Goal: Information Seeking & Learning: Compare options

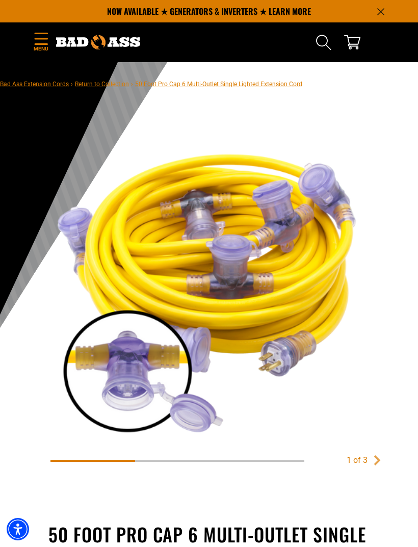
click at [41, 41] on icon "Menu" at bounding box center [41, 39] width 16 height 12
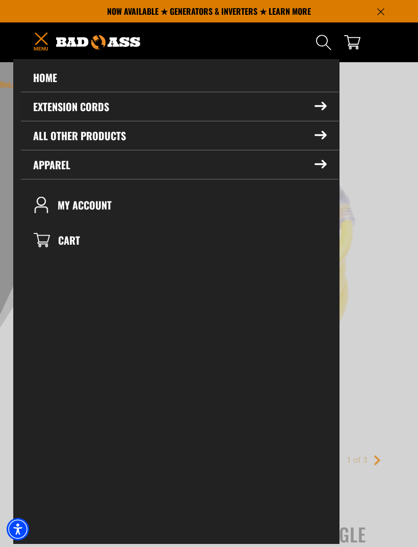
click at [320, 106] on icon at bounding box center [320, 107] width 11 height 8
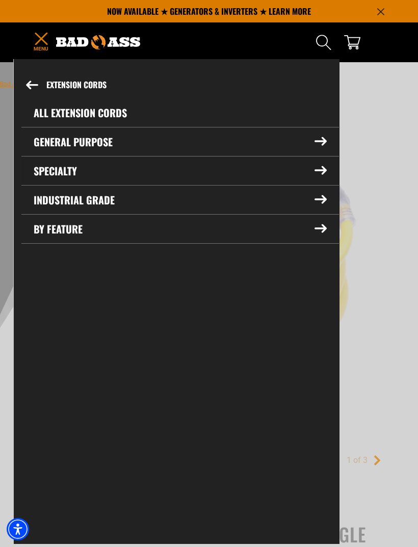
click at [65, 176] on summary "Specialty" at bounding box center [180, 171] width 318 height 29
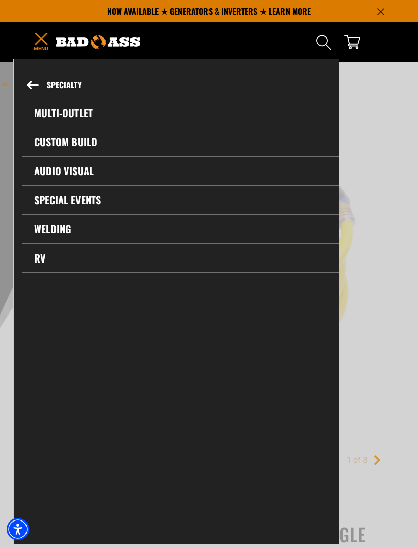
click at [32, 82] on icon at bounding box center [32, 85] width 11 height 8
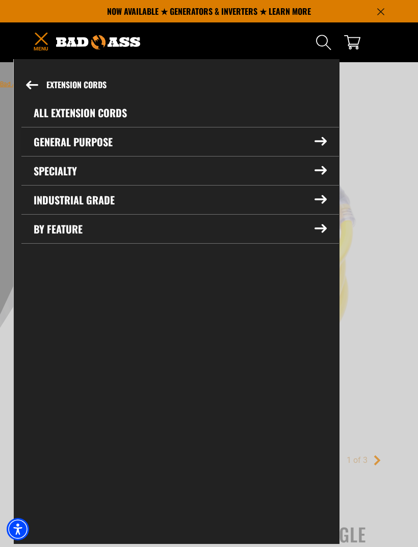
click at [319, 141] on icon at bounding box center [320, 142] width 11 height 8
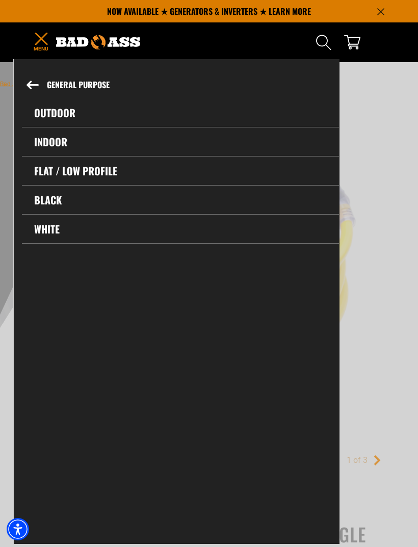
click at [55, 113] on link "Outdoor" at bounding box center [180, 112] width 317 height 29
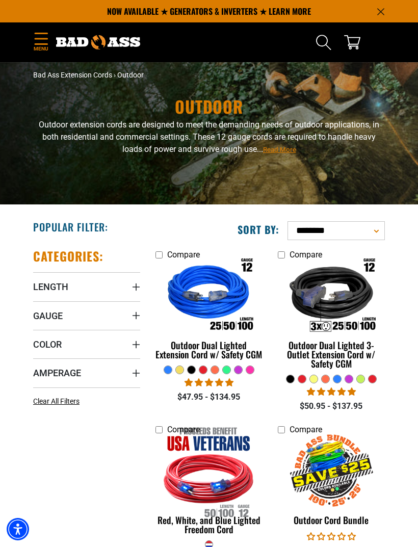
click at [39, 42] on icon "Menu" at bounding box center [41, 39] width 16 height 12
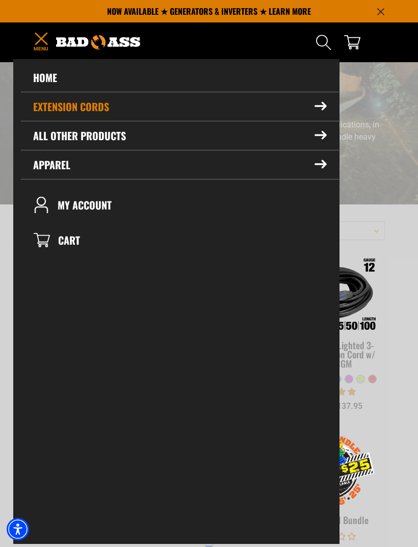
click at [325, 111] on icon at bounding box center [321, 106] width 12 height 9
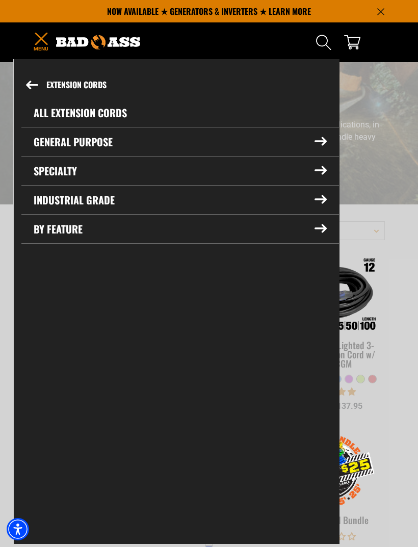
click at [33, 81] on icon at bounding box center [32, 85] width 12 height 9
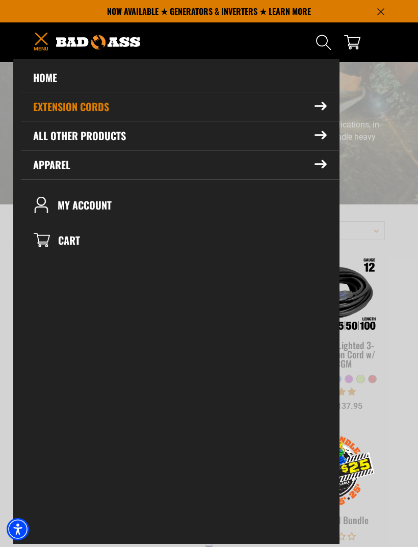
click at [44, 79] on link "Home" at bounding box center [180, 77] width 318 height 29
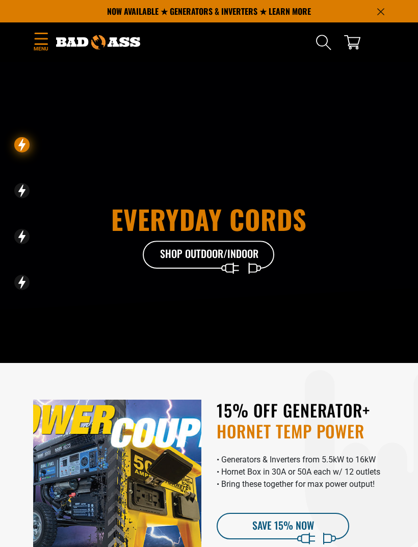
click at [44, 41] on icon "Menu" at bounding box center [41, 39] width 16 height 12
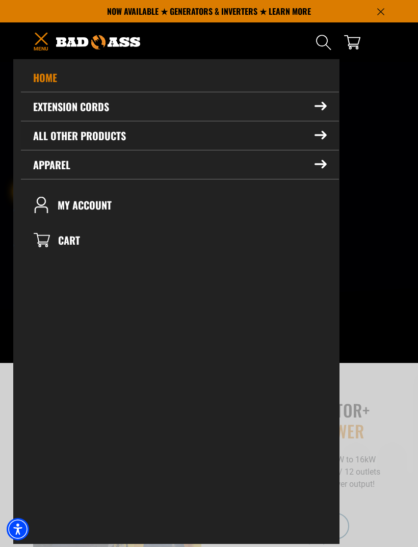
click at [320, 139] on icon at bounding box center [321, 135] width 12 height 9
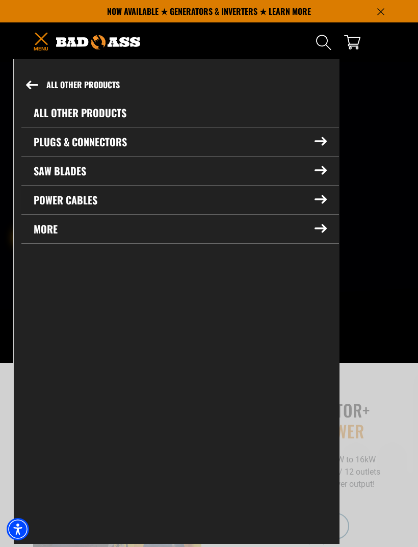
click at [45, 200] on summary "Power Cables" at bounding box center [180, 200] width 318 height 29
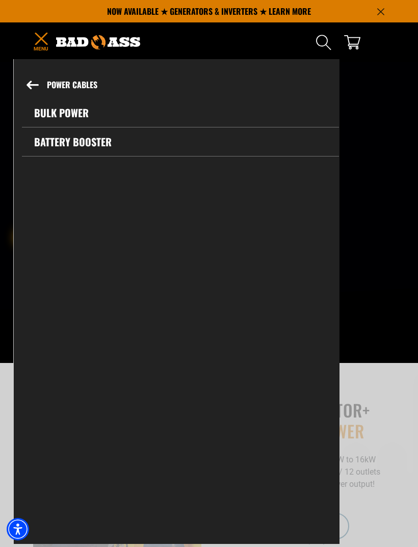
click at [29, 87] on icon at bounding box center [32, 85] width 11 height 8
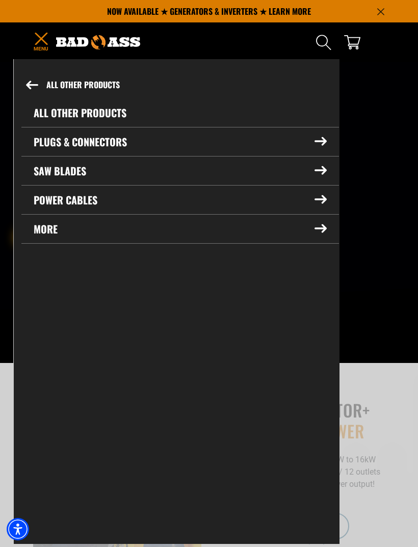
click at [38, 82] on icon at bounding box center [32, 85] width 12 height 9
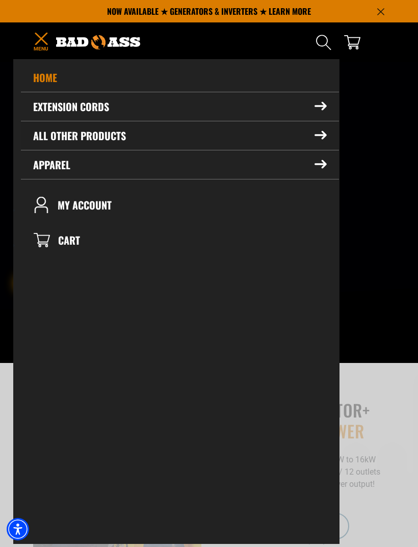
click at [317, 135] on icon at bounding box center [320, 136] width 11 height 8
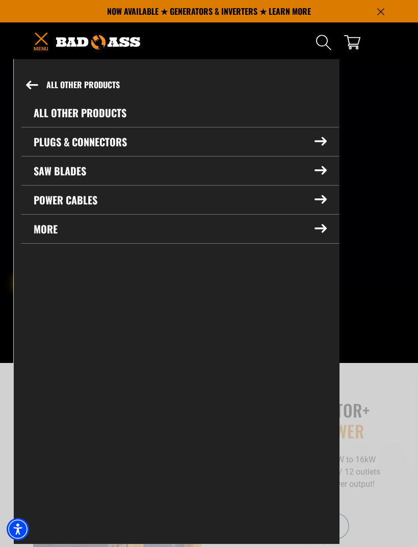
click at [38, 83] on icon at bounding box center [32, 85] width 12 height 9
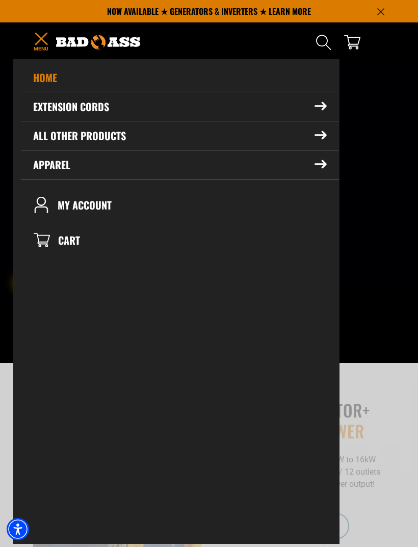
click at [327, 111] on summary "Extension Cords" at bounding box center [180, 106] width 318 height 29
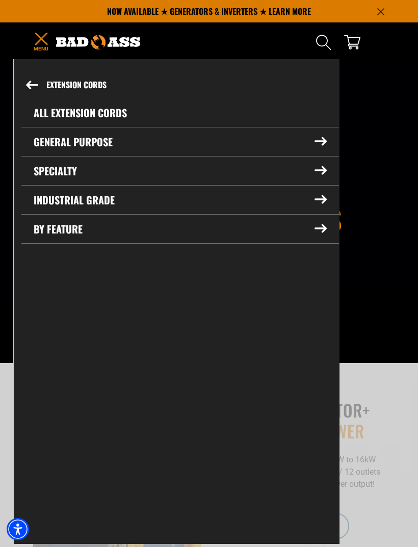
click at [58, 229] on summary "By Feature" at bounding box center [180, 229] width 318 height 29
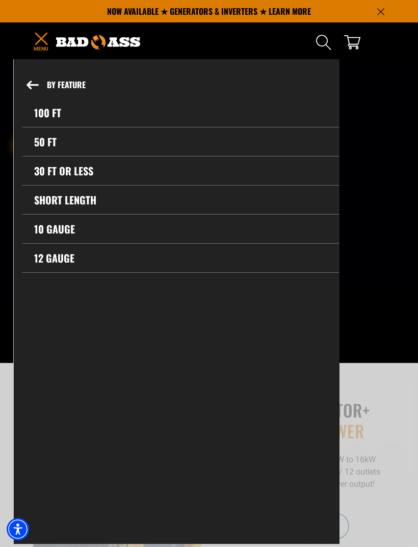
click at [54, 227] on link "10 gauge" at bounding box center [180, 229] width 317 height 29
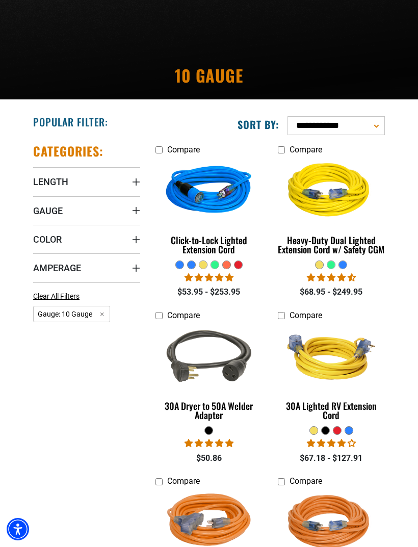
scroll to position [105, 0]
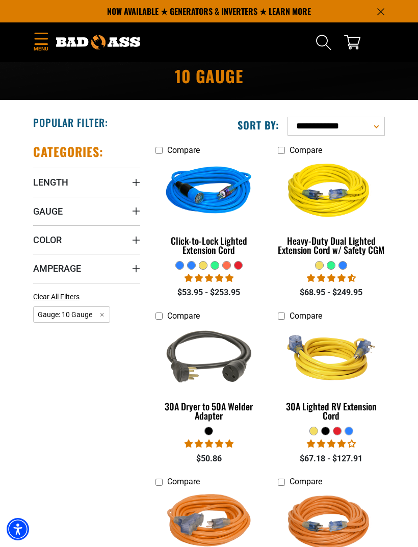
click at [204, 185] on img at bounding box center [209, 192] width 108 height 97
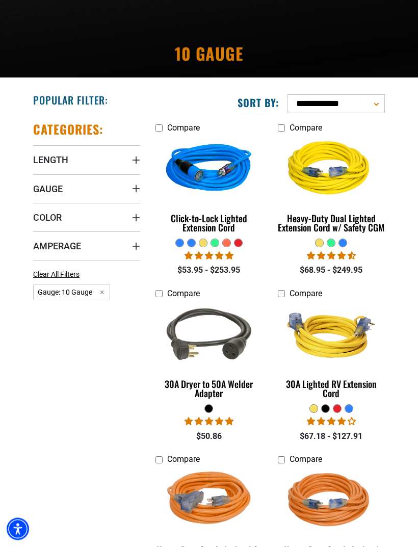
scroll to position [128, 0]
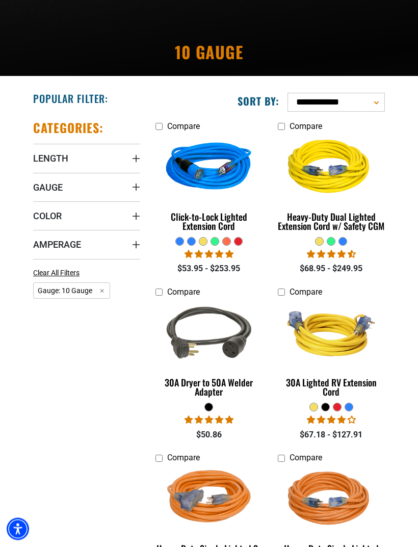
click at [314, 336] on img at bounding box center [331, 334] width 108 height 97
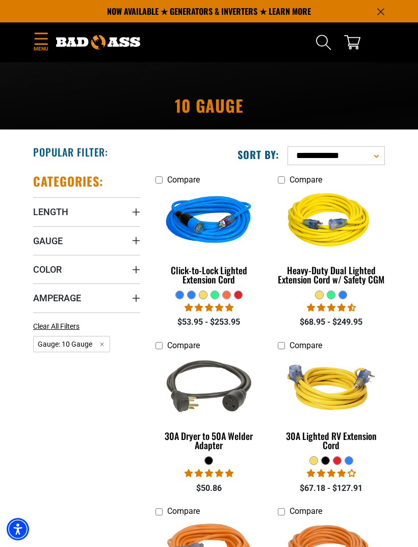
scroll to position [74, 0]
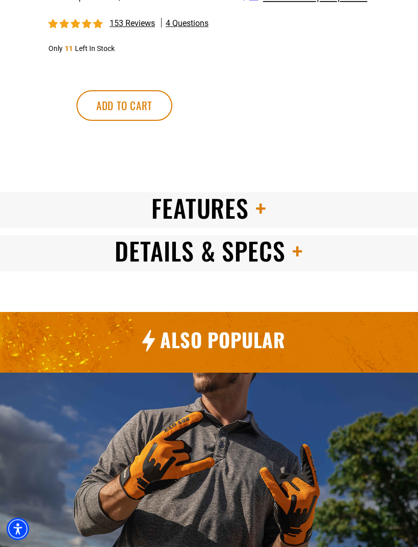
scroll to position [938, 0]
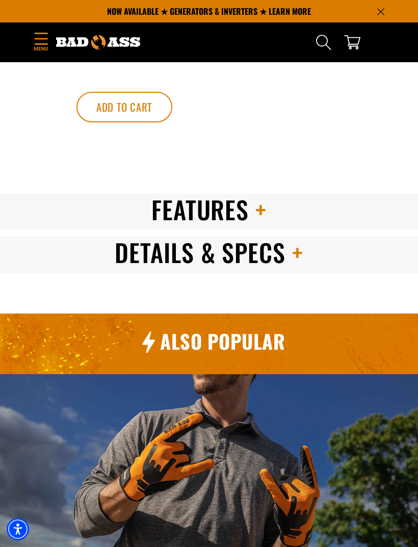
click at [158, 270] on span "Details & Specs" at bounding box center [200, 252] width 171 height 36
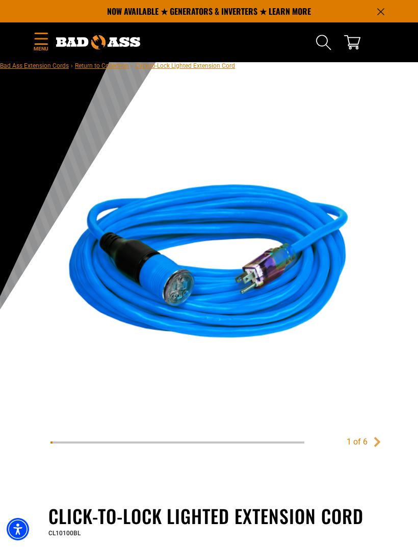
scroll to position [0, 0]
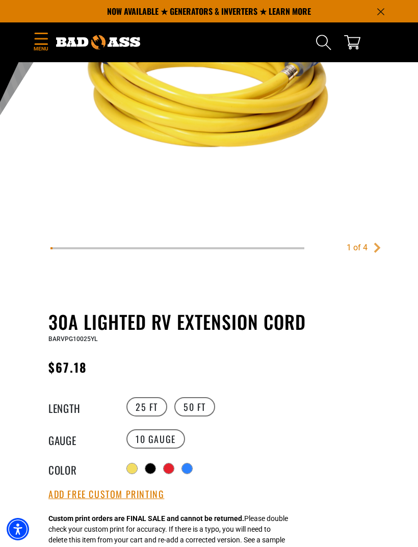
scroll to position [154, 0]
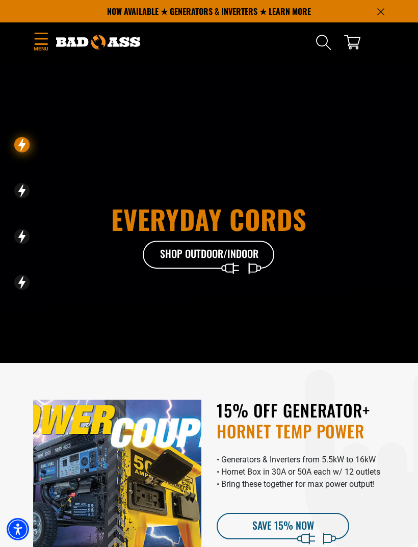
click at [46, 36] on icon "Menu" at bounding box center [41, 39] width 16 height 12
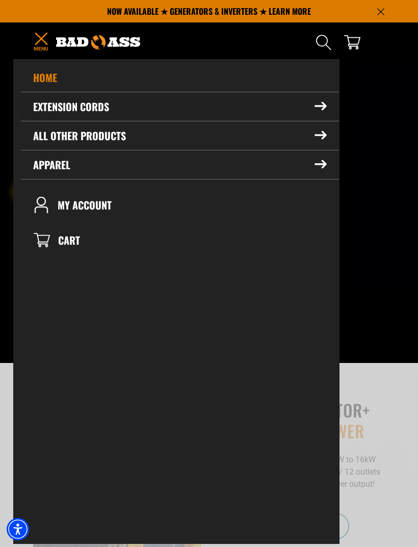
click at [322, 110] on icon at bounding box center [320, 107] width 11 height 8
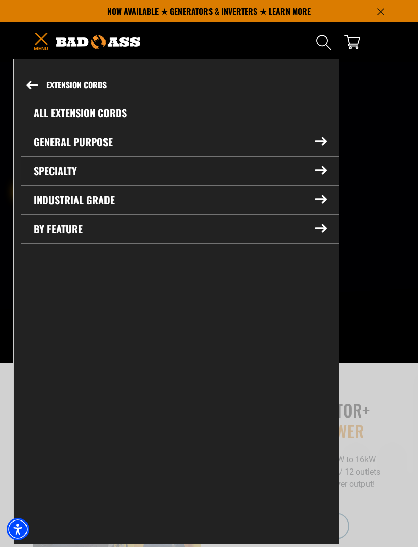
click at [320, 172] on icon at bounding box center [321, 170] width 12 height 9
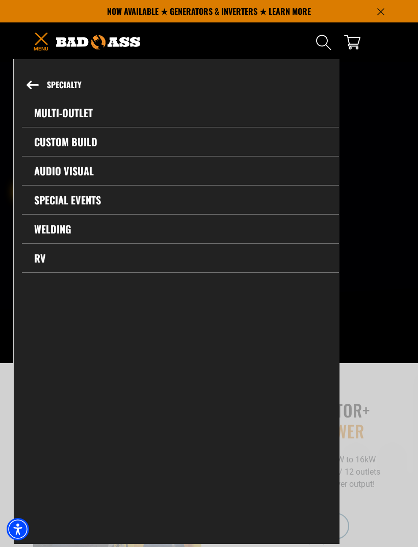
click at [36, 81] on icon at bounding box center [33, 85] width 12 height 9
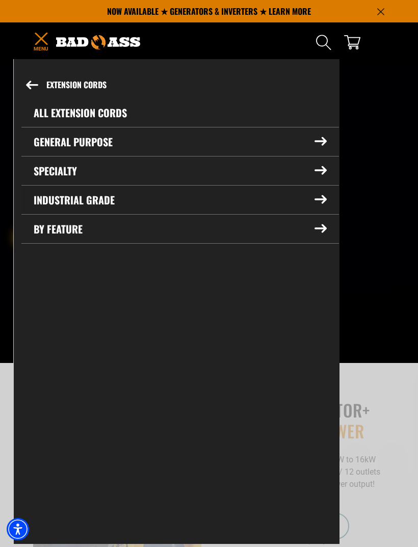
click at [321, 202] on icon at bounding box center [321, 199] width 12 height 9
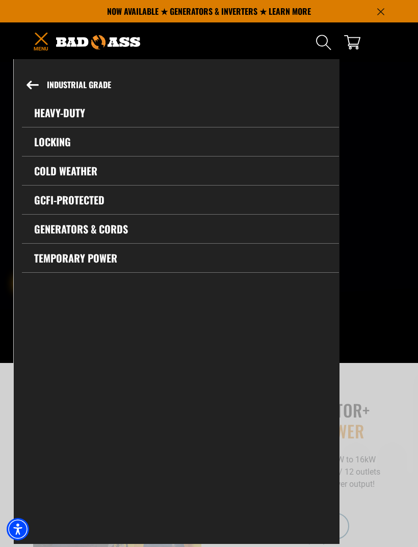
click at [97, 235] on link "Generators & Cords" at bounding box center [180, 229] width 317 height 29
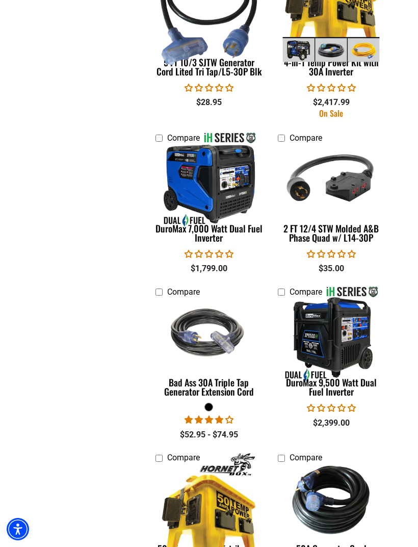
scroll to position [1130, 0]
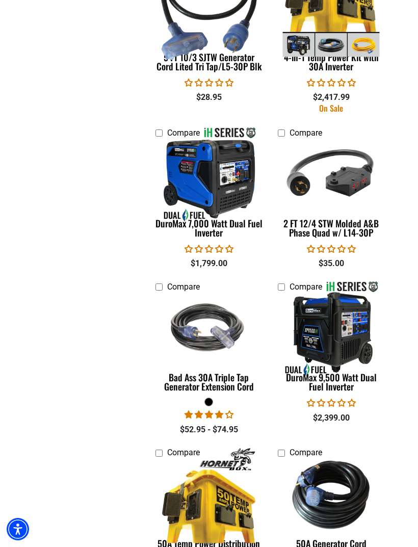
click at [201, 373] on img at bounding box center [209, 328] width 108 height 97
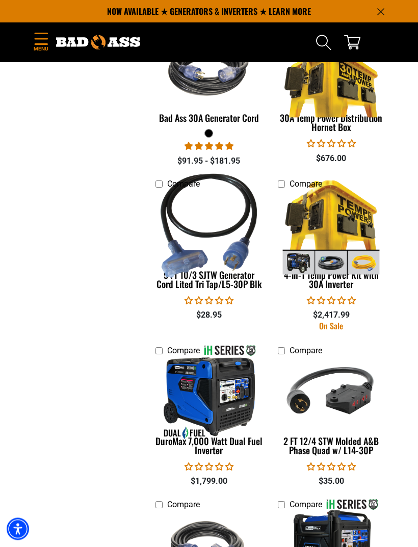
scroll to position [874, 0]
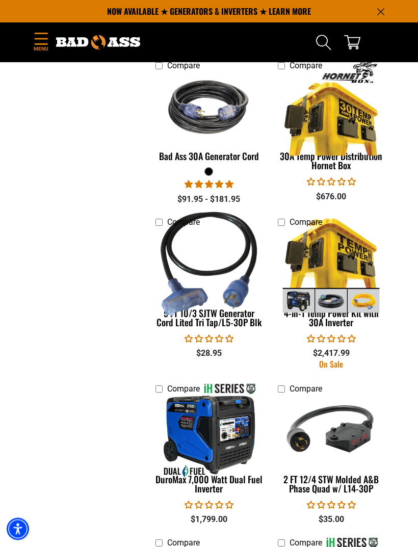
click at [194, 310] on img at bounding box center [209, 265] width 108 height 105
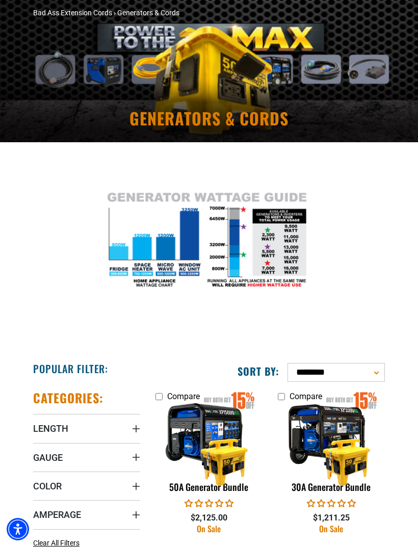
scroll to position [874, 0]
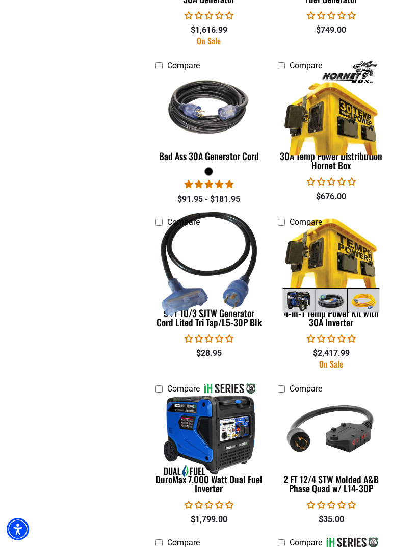
click at [183, 151] on img at bounding box center [209, 107] width 108 height 97
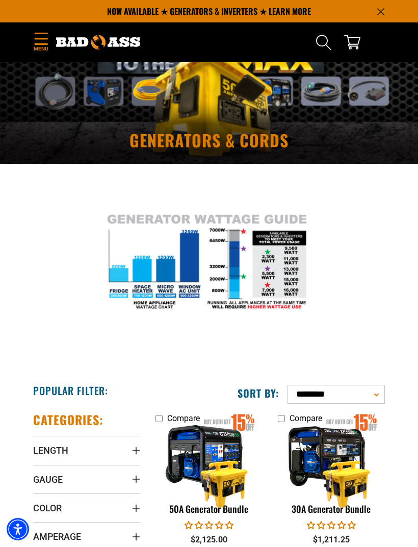
scroll to position [34, 0]
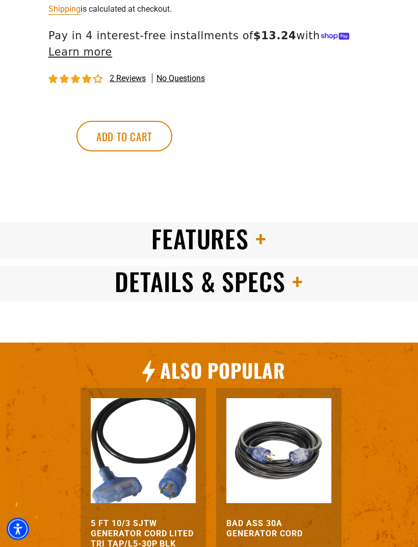
click at [160, 291] on span "Details & Specs" at bounding box center [200, 282] width 171 height 36
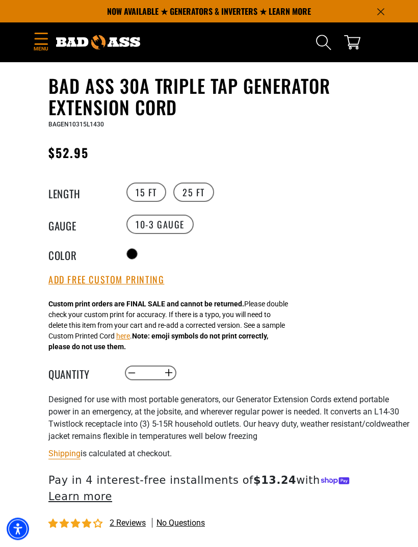
scroll to position [396, 0]
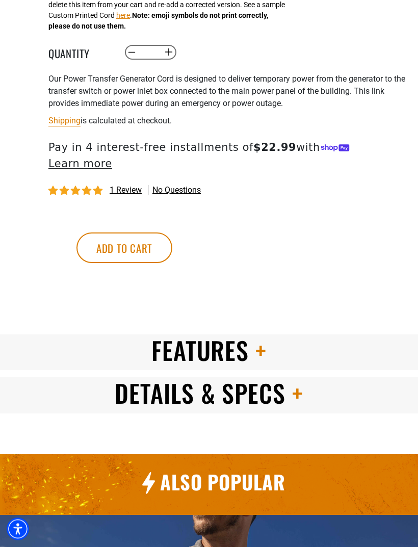
scroll to position [748, 0]
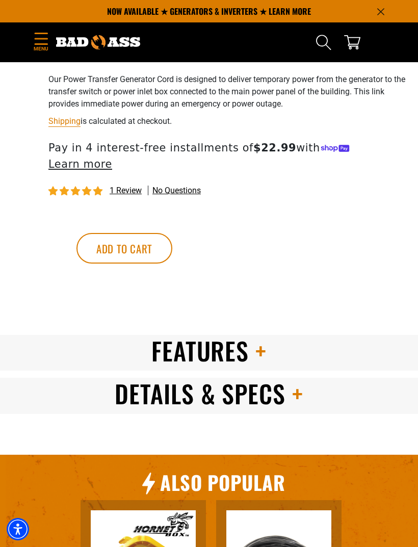
click at [152, 404] on span "Details & Specs" at bounding box center [200, 393] width 171 height 36
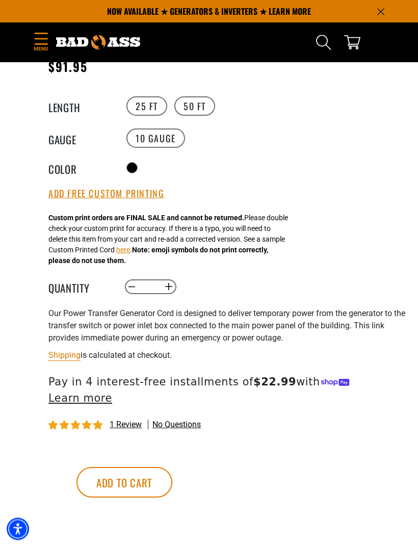
scroll to position [493, 0]
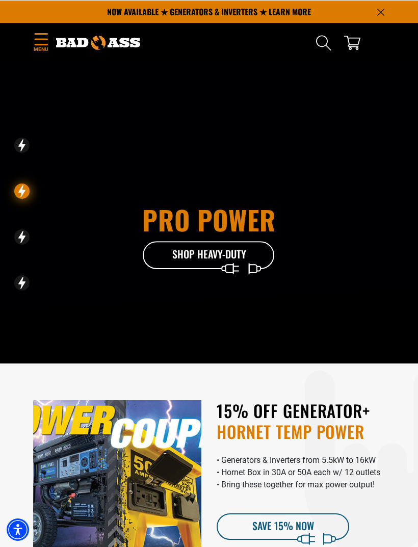
click at [41, 40] on icon "Menu" at bounding box center [41, 39] width 13 height 12
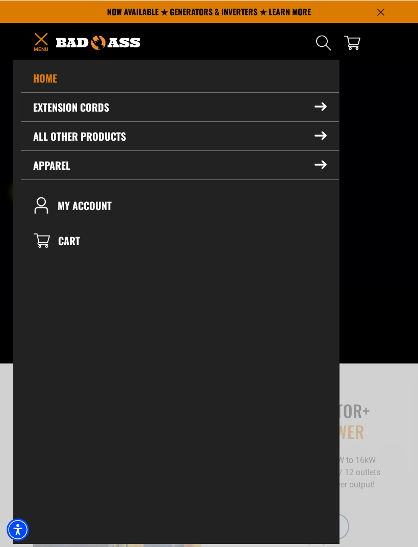
click at [319, 101] on summary "Extension Cords" at bounding box center [180, 106] width 318 height 29
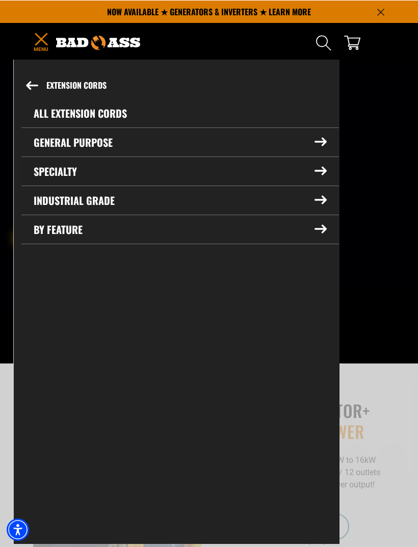
click at [321, 167] on icon at bounding box center [321, 170] width 12 height 9
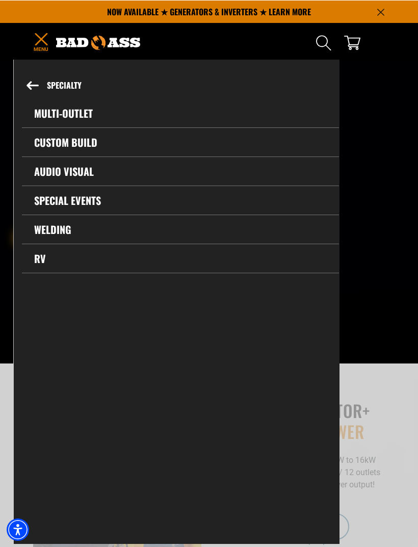
click at [42, 260] on link "RV" at bounding box center [180, 258] width 317 height 29
